Goal: Information Seeking & Learning: Learn about a topic

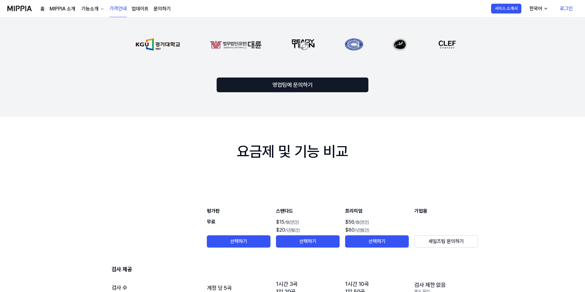
scroll to position [398, 0]
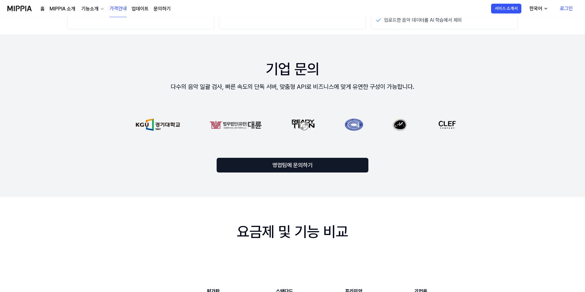
click at [115, 222] on div "음악 저작권 보호 미피아와 함께 시작해 보세요 월간 연간 최대 30% 할인 평가판 $FREE /월 선택하기 검사 제공 5곡 제공 AI 음악 표…" at bounding box center [292, 239] width 585 height 1240
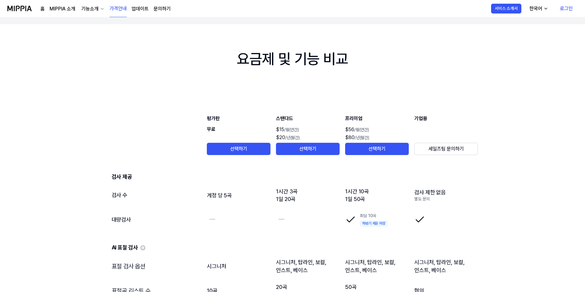
scroll to position [581, 0]
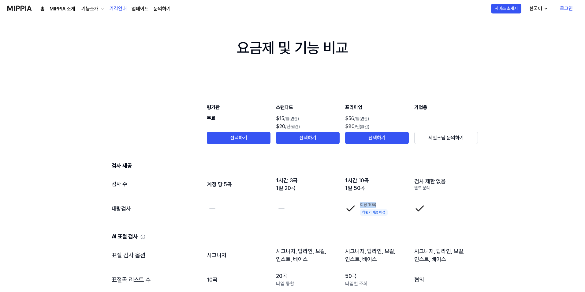
drag, startPoint x: 355, startPoint y: 205, endPoint x: 385, endPoint y: 205, distance: 30.3
click at [385, 205] on td "회당 10곡 하반기 제공 예정" at bounding box center [377, 208] width 64 height 24
click at [385, 205] on div "회당 10곡" at bounding box center [374, 205] width 28 height 6
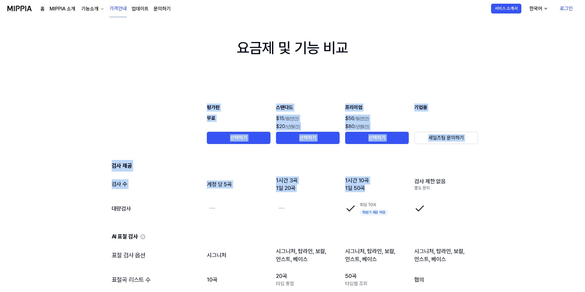
drag, startPoint x: 96, startPoint y: 183, endPoint x: 379, endPoint y: 190, distance: 283.1
click at [379, 190] on div "음악 저작권 보호 미피아와 함께 시작해 보세요 월간 연간 최대 30% 할인 평가판 $FREE /월 선택하기 검사 제공 5곡 제공 AI 음악 표…" at bounding box center [292, 56] width 585 height 1240
click at [377, 192] on td "1시간 10곡 1일 50곡" at bounding box center [377, 184] width 64 height 24
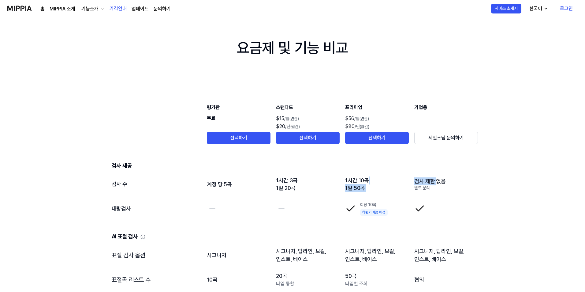
drag, startPoint x: 410, startPoint y: 178, endPoint x: 456, endPoint y: 186, distance: 46.5
click at [456, 186] on tr "검사 수 계정 당 5곡 1시간 3곡 1일 20곡 1시간 10곡 1일 50곡 검사 제한 없음 별도 문의" at bounding box center [293, 184] width 372 height 24
click at [459, 186] on div "별도 문의" at bounding box center [446, 188] width 64 height 6
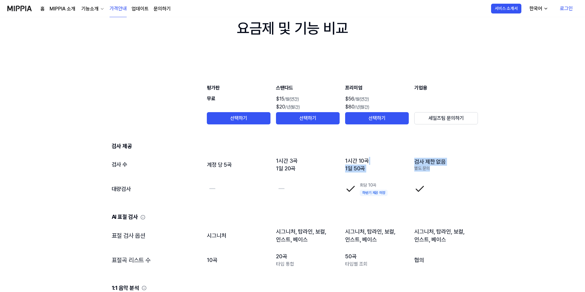
scroll to position [612, 0]
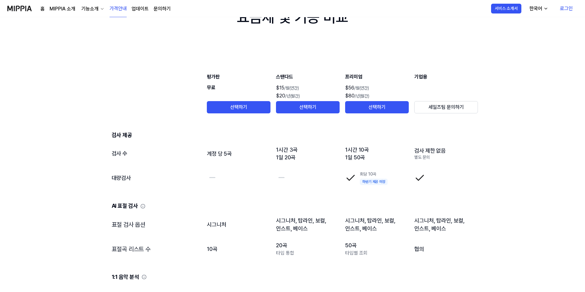
click at [457, 188] on td at bounding box center [446, 177] width 64 height 24
click at [580, 186] on div "음악 저작권 보호 미피아와 함께 시작해 보세요 월간 연간 최대 30% 할인 평가판 $FREE /월 선택하기 검사 제공 5곡 제공 AI 음악 표…" at bounding box center [292, 25] width 585 height 1240
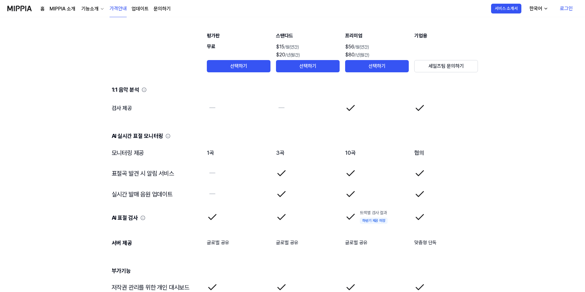
scroll to position [841, 0]
